Goal: Task Accomplishment & Management: Use online tool/utility

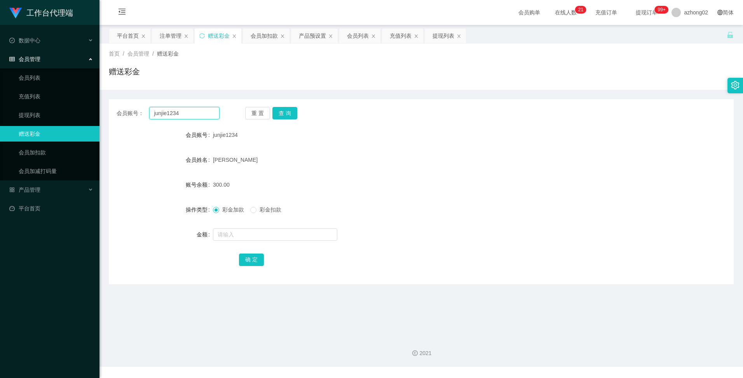
drag, startPoint x: 194, startPoint y: 116, endPoint x: 141, endPoint y: 115, distance: 53.6
click at [141, 115] on div "会员账号： junjie1234" at bounding box center [168, 113] width 103 height 12
paste input "Ivychuah1"
type input "Ivychuah1"
click at [289, 111] on button "查 询" at bounding box center [284, 113] width 25 height 12
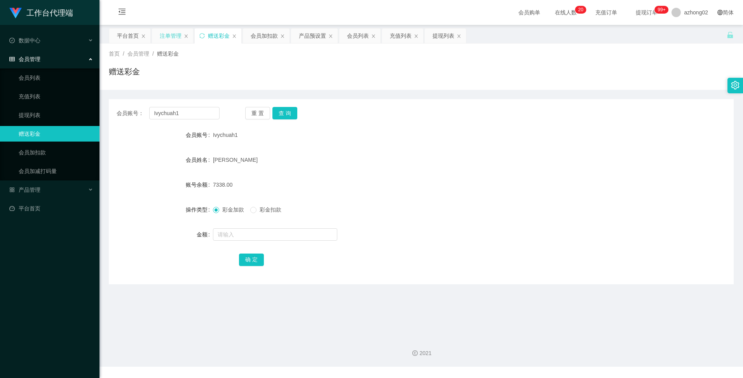
click at [171, 34] on div "注单管理" at bounding box center [171, 35] width 22 height 15
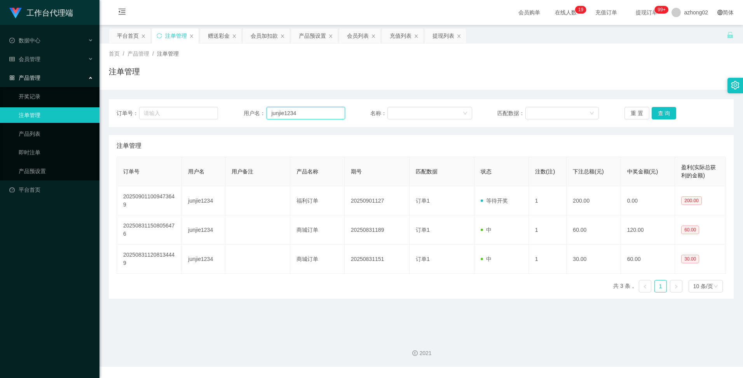
drag, startPoint x: 304, startPoint y: 113, endPoint x: 255, endPoint y: 114, distance: 49.4
click at [259, 113] on div "用户名： junjie1234" at bounding box center [294, 113] width 101 height 12
paste input "Ivychuah1"
type input "Ivychuah1"
click at [657, 112] on button "查 询" at bounding box center [664, 113] width 25 height 12
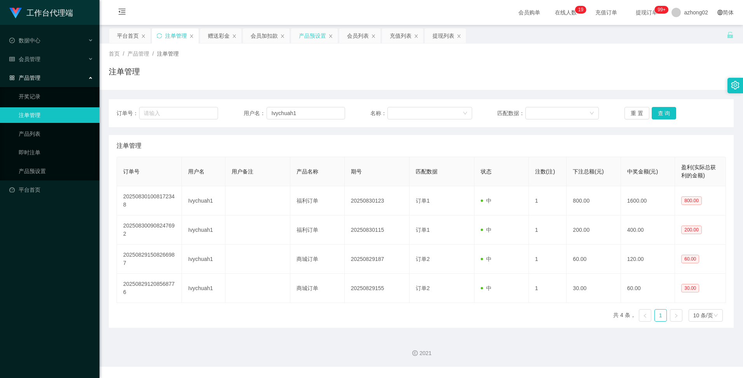
click at [317, 34] on div "产品预设置" at bounding box center [312, 35] width 27 height 15
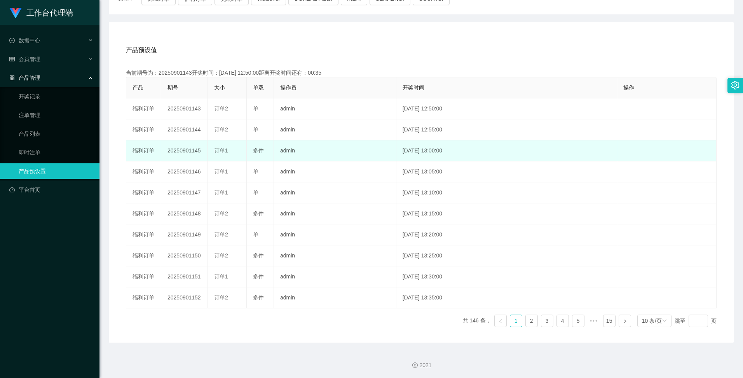
scroll to position [117, 0]
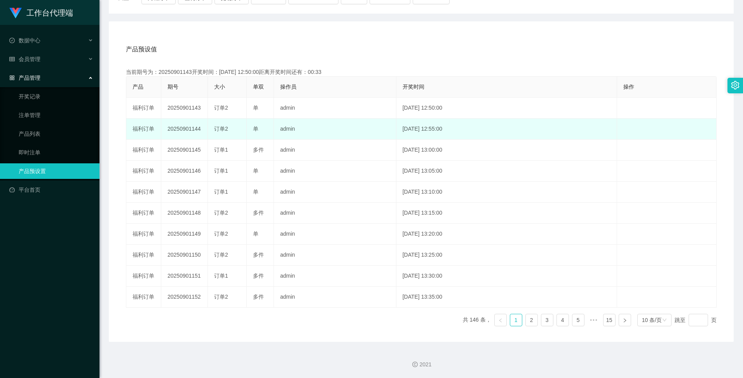
click at [178, 127] on td "20250901144" at bounding box center [184, 129] width 47 height 21
copy td "20250901144"
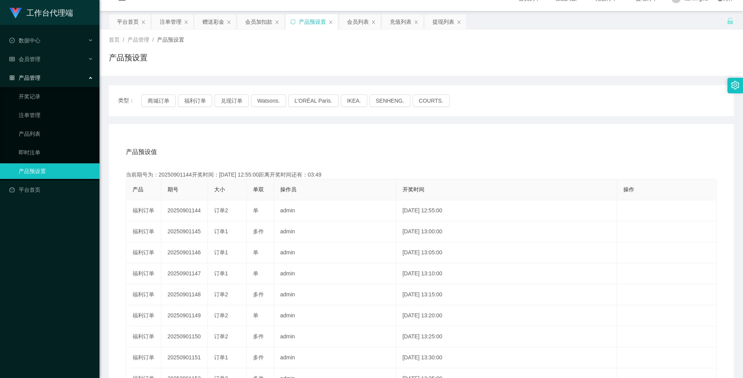
scroll to position [0, 0]
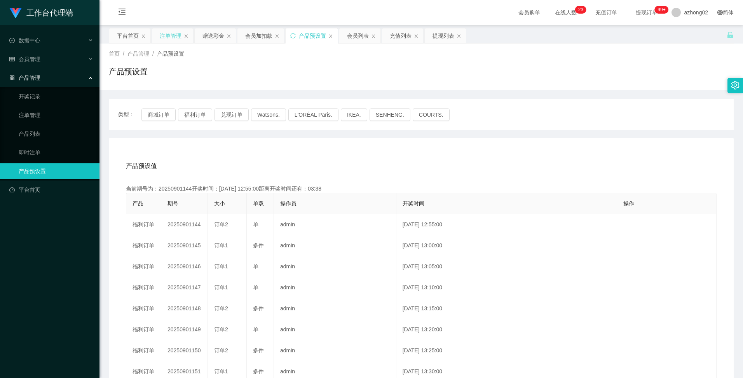
click at [173, 33] on div "注单管理" at bounding box center [171, 35] width 22 height 15
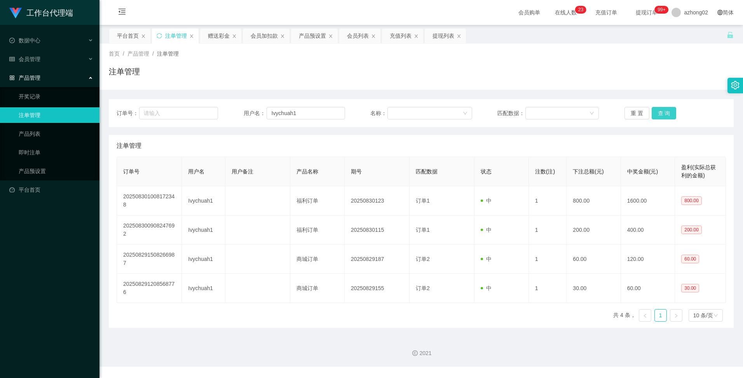
click at [661, 112] on button "查 询" at bounding box center [664, 113] width 25 height 12
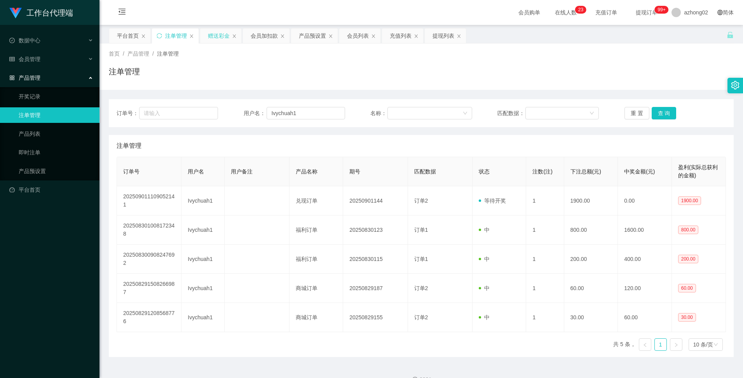
click at [218, 37] on div "赠送彩金" at bounding box center [219, 35] width 22 height 15
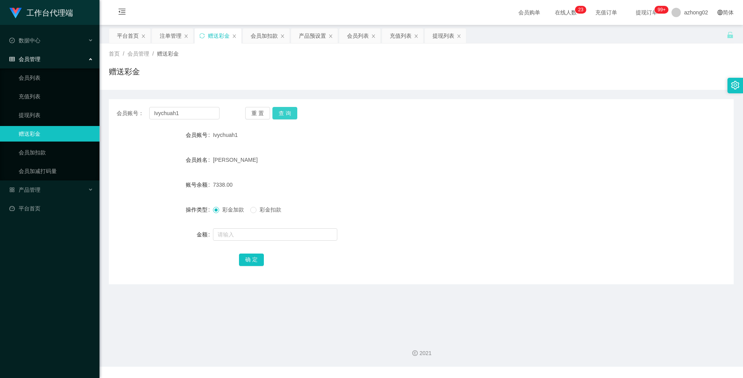
click at [291, 115] on button "查 询" at bounding box center [284, 113] width 25 height 12
click at [167, 32] on div "注单管理" at bounding box center [171, 35] width 22 height 15
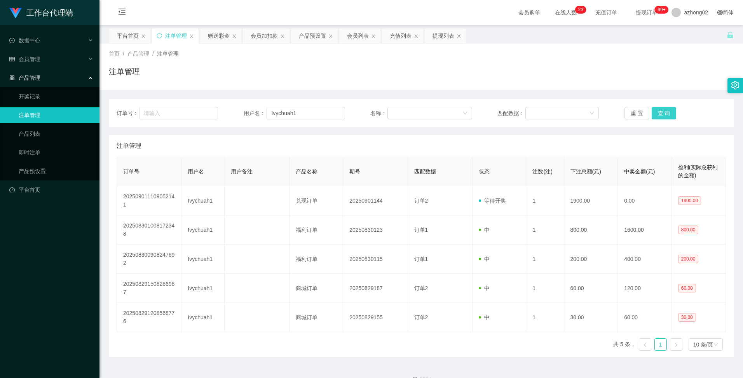
click at [663, 115] on button "查 询" at bounding box center [664, 113] width 25 height 12
drag, startPoint x: 299, startPoint y: 111, endPoint x: 264, endPoint y: 115, distance: 35.6
click at [264, 115] on div "用户名： Ivychuah1" at bounding box center [294, 113] width 101 height 12
click at [218, 37] on div "赠送彩金" at bounding box center [219, 35] width 22 height 15
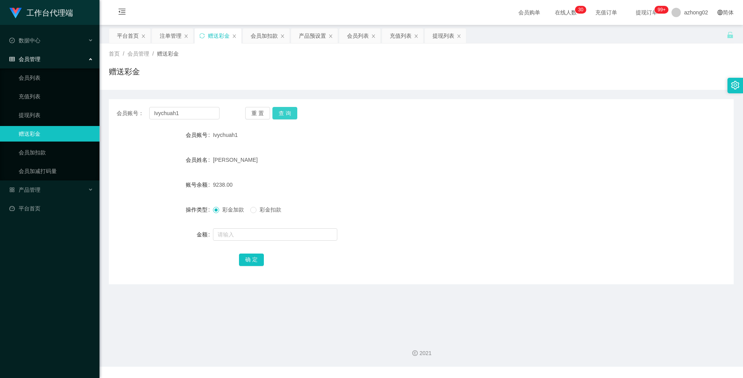
click at [290, 112] on button "查 询" at bounding box center [284, 113] width 25 height 12
drag, startPoint x: 182, startPoint y: 114, endPoint x: 143, endPoint y: 110, distance: 39.1
click at [143, 109] on div "会员账号： Ivychuah1" at bounding box center [168, 113] width 103 height 12
click at [283, 114] on button "查 询" at bounding box center [284, 113] width 25 height 12
